Goal: Task Accomplishment & Management: Manage account settings

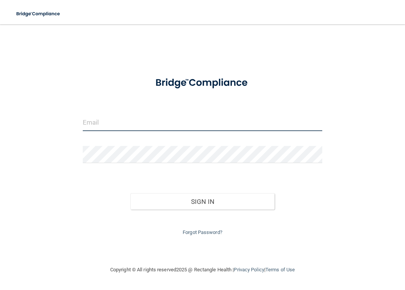
click at [106, 126] on input "email" at bounding box center [203, 122] width 240 height 17
click at [107, 126] on input "email" at bounding box center [203, 122] width 240 height 17
type input "[EMAIL_ADDRESS][DOMAIN_NAME]"
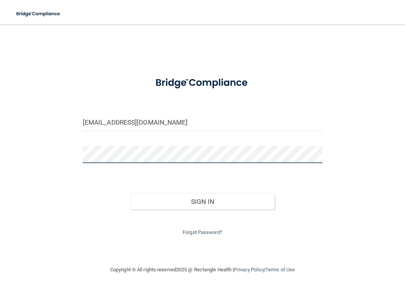
click at [131, 194] on button "Sign In" at bounding box center [203, 202] width 144 height 17
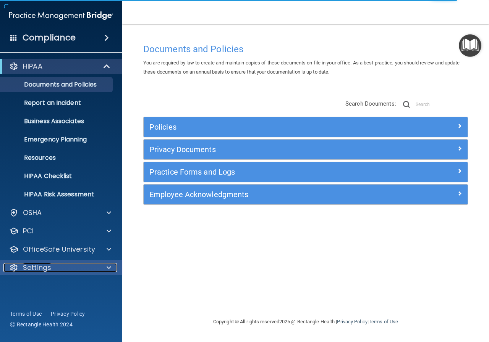
click at [82, 265] on div "Settings" at bounding box center [50, 267] width 95 height 9
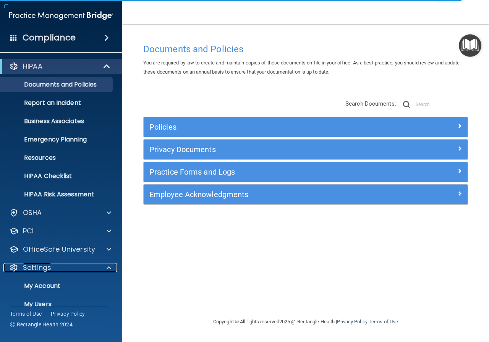
scroll to position [38, 0]
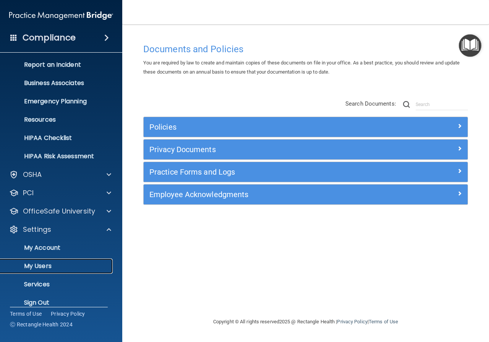
click at [41, 266] on p "My Users" at bounding box center [57, 267] width 104 height 8
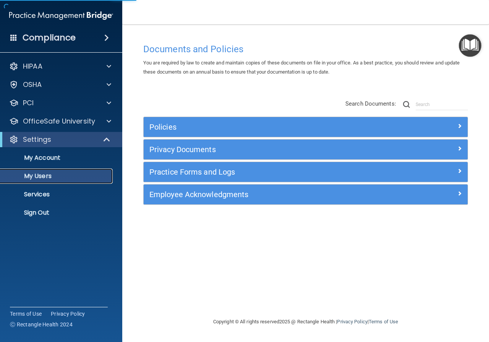
click at [41, 176] on p "My Users" at bounding box center [57, 177] width 104 height 8
select select "20"
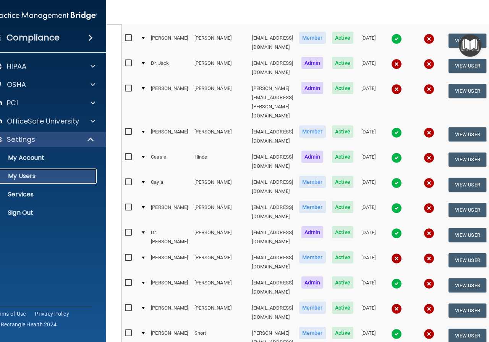
scroll to position [191, 0]
